Goal: Find specific page/section: Find specific page/section

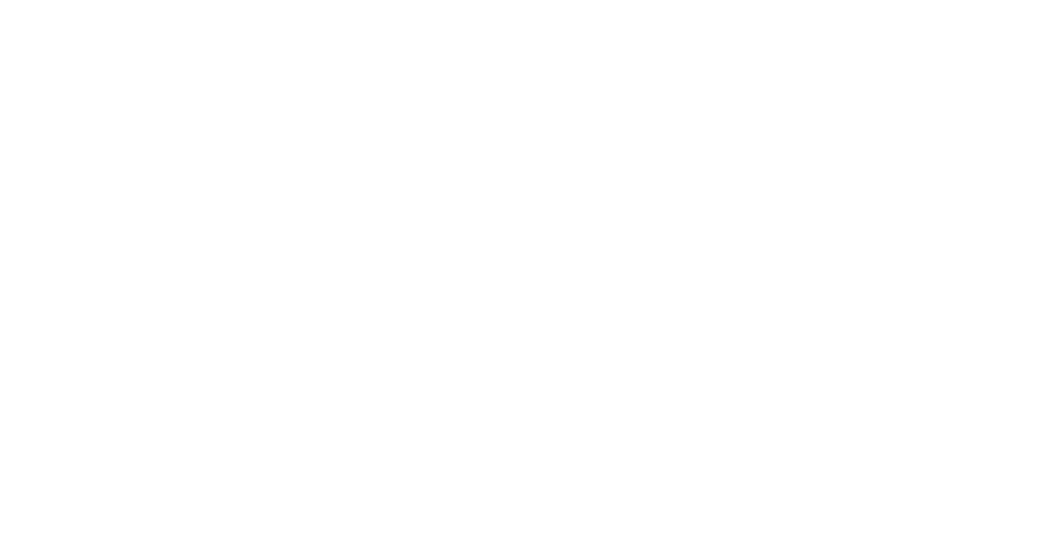
select select "Song"
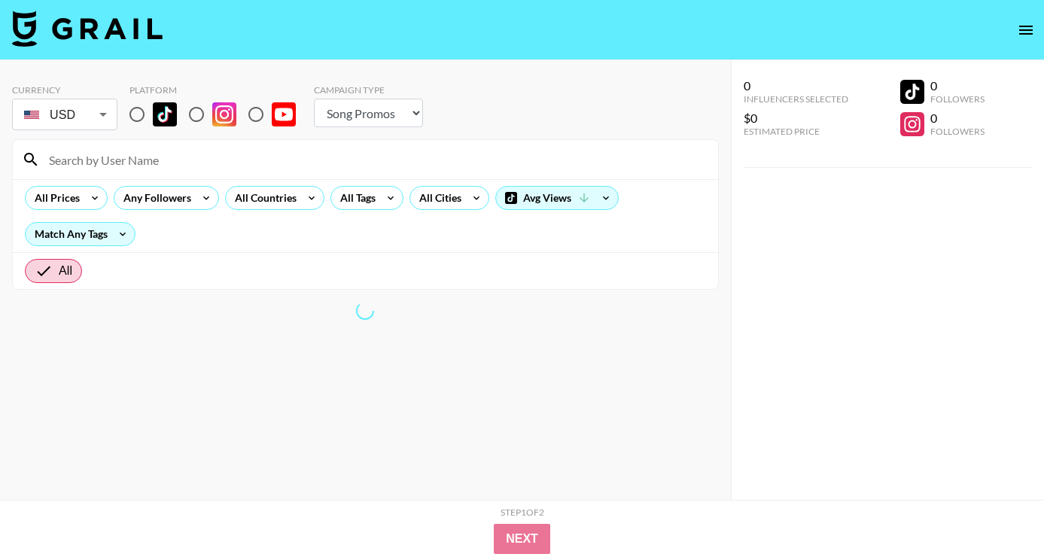
click at [187, 165] on input at bounding box center [374, 160] width 669 height 24
type input "vlas"
click at [169, 133] on section "Currency USD USD ​ Platform Campaign Type Choose Type... Song Promos Brand Prom…" at bounding box center [365, 181] width 707 height 218
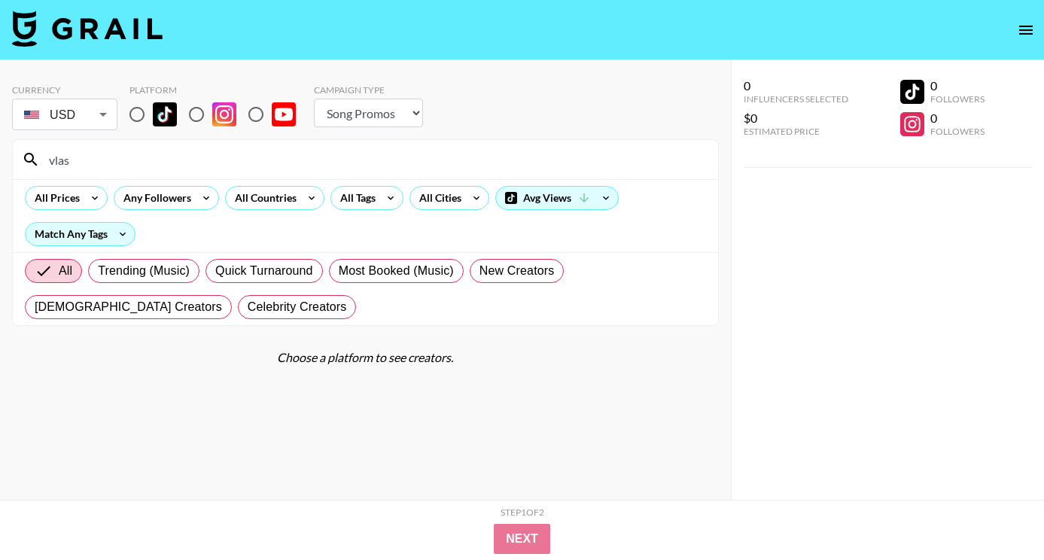
scroll to position [25, 0]
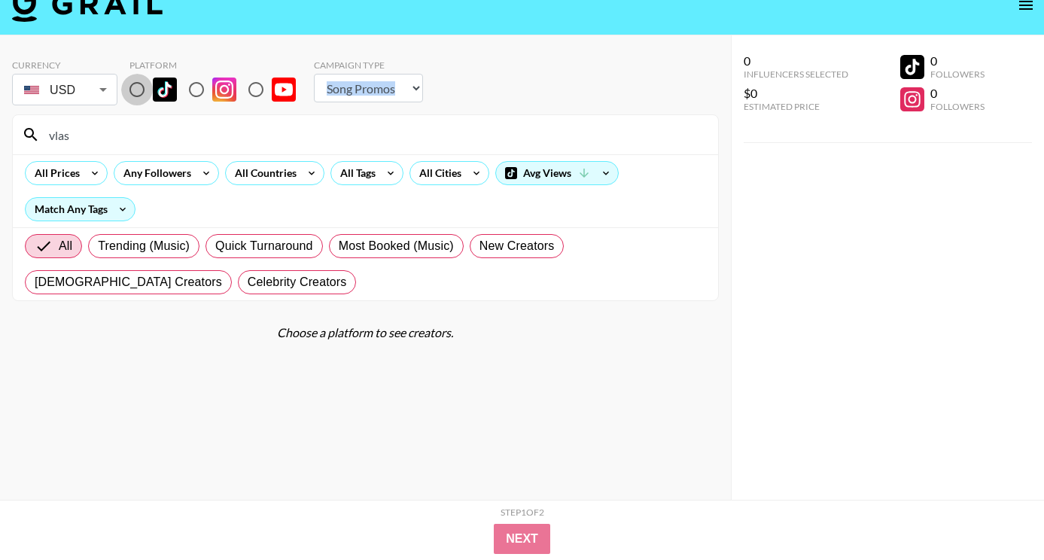
click at [129, 91] on input "radio" at bounding box center [137, 90] width 32 height 32
radio input "true"
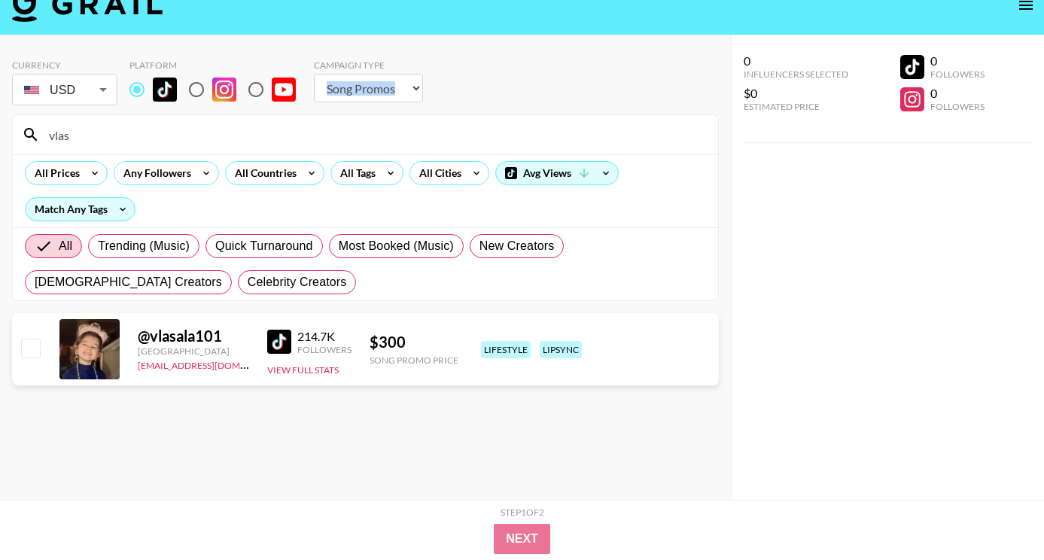
scroll to position [0, 0]
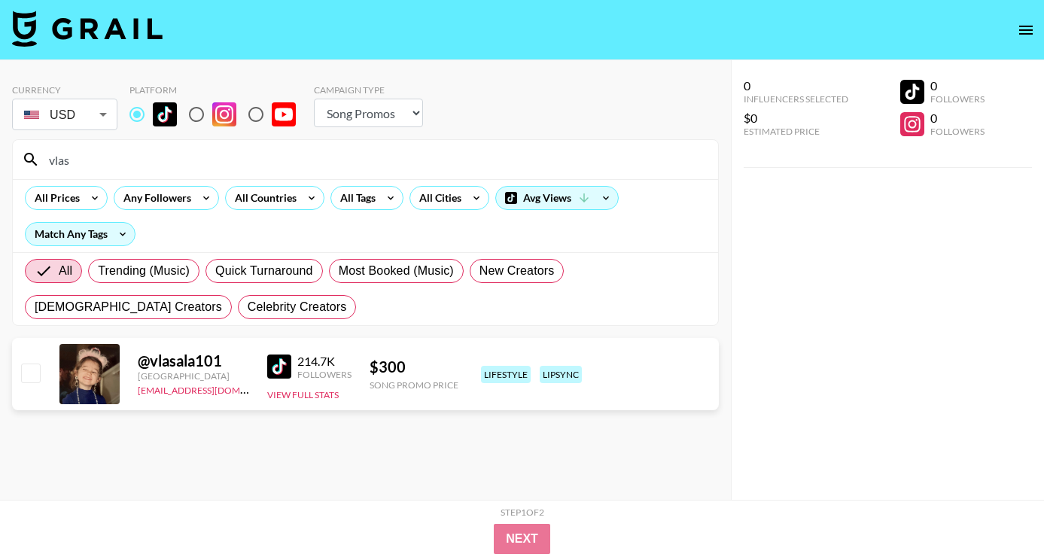
click at [160, 169] on input "vlas" at bounding box center [374, 160] width 669 height 24
